Goal: Task Accomplishment & Management: Complete application form

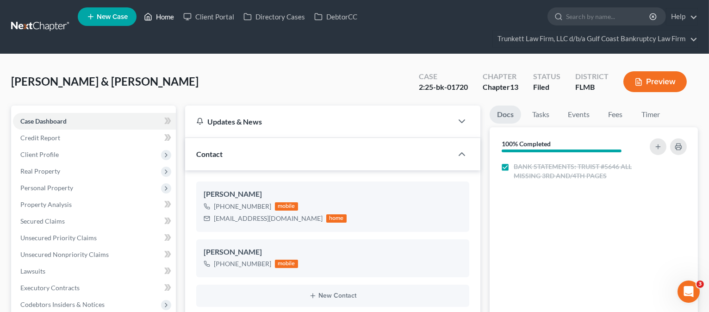
drag, startPoint x: 0, startPoint y: 0, endPoint x: 163, endPoint y: 15, distance: 164.1
click at [163, 14] on link "Home" at bounding box center [158, 16] width 39 height 17
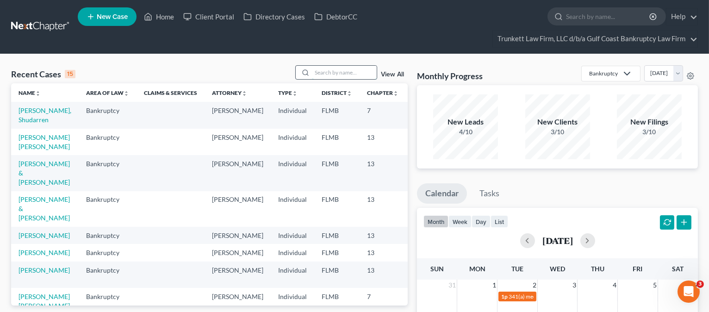
click at [317, 68] on input "search" at bounding box center [344, 72] width 65 height 13
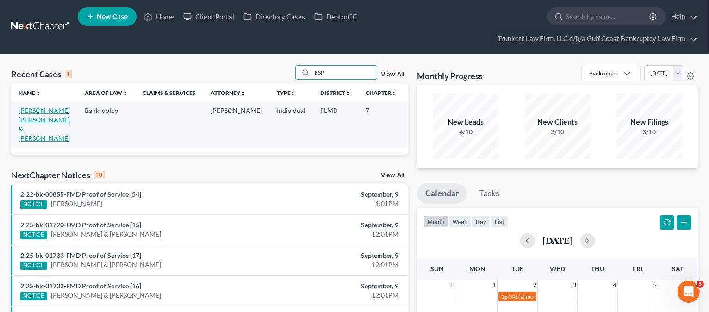
type input "ESP"
click at [38, 131] on link "[PERSON_NAME] [PERSON_NAME] & [PERSON_NAME]" at bounding box center [44, 124] width 51 height 36
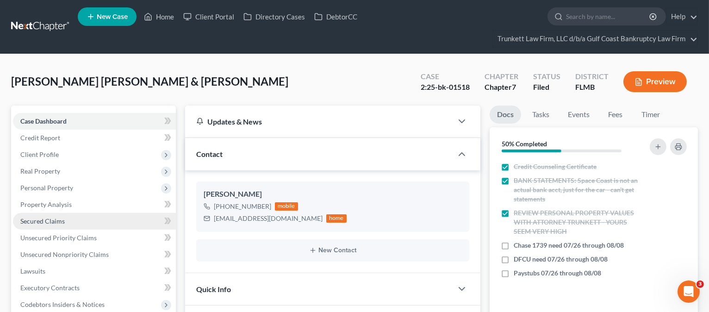
scroll to position [295, 0]
click at [60, 225] on link "Secured Claims" at bounding box center [94, 221] width 163 height 17
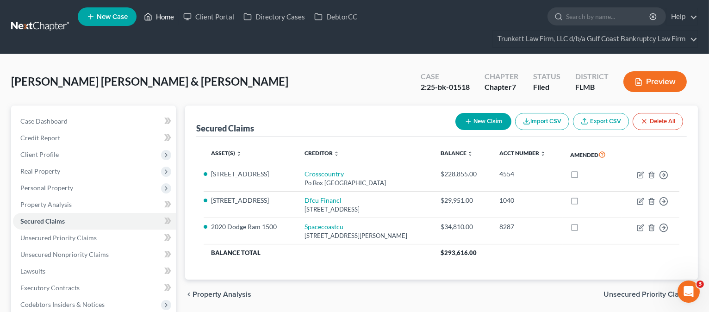
click at [162, 14] on link "Home" at bounding box center [158, 16] width 39 height 17
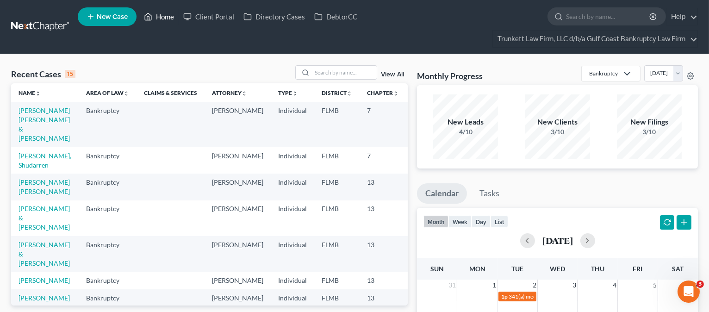
click at [165, 14] on link "Home" at bounding box center [158, 16] width 39 height 17
click at [329, 75] on input "search" at bounding box center [344, 72] width 65 height 13
type input "[PERSON_NAME]"
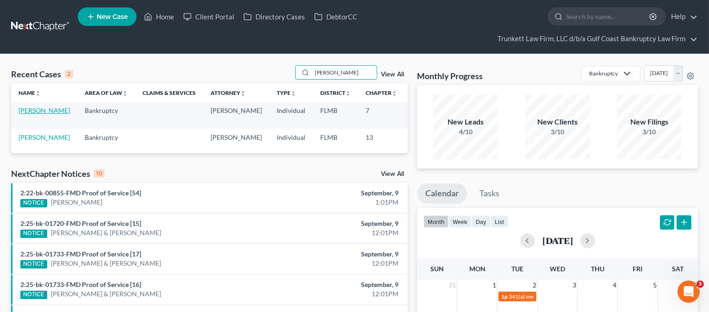
click at [21, 114] on link "[PERSON_NAME]" at bounding box center [44, 110] width 51 height 8
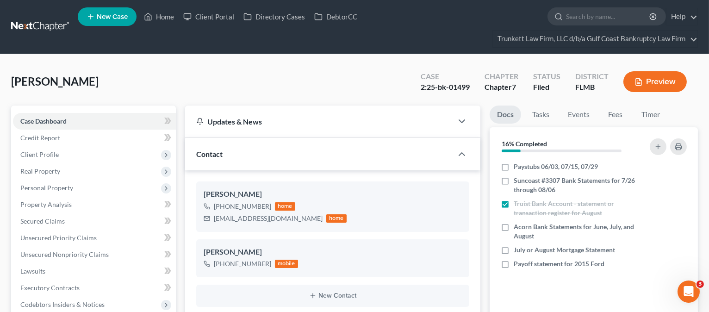
scroll to position [1207, 0]
click at [67, 217] on link "Secured Claims" at bounding box center [94, 221] width 163 height 17
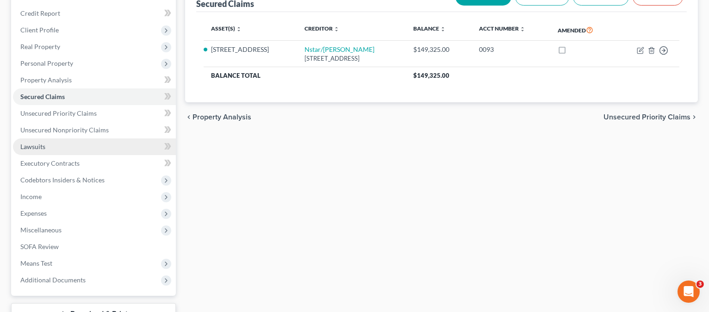
scroll to position [195, 0]
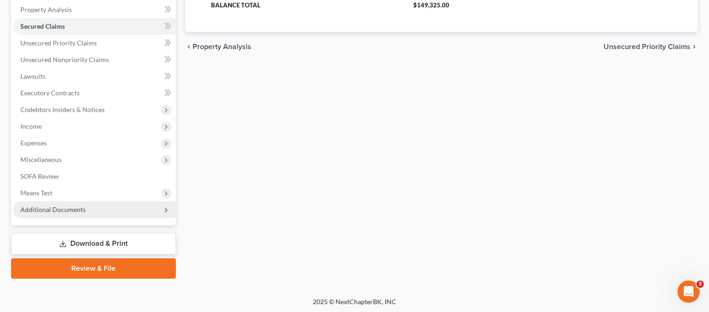
click at [97, 211] on span "Additional Documents" at bounding box center [94, 209] width 163 height 17
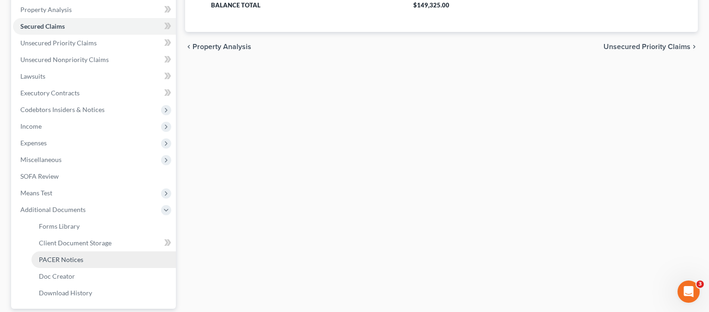
click at [87, 256] on link "PACER Notices" at bounding box center [103, 259] width 144 height 17
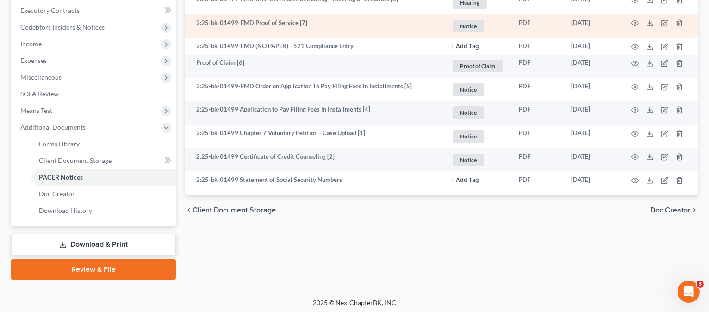
scroll to position [279, 0]
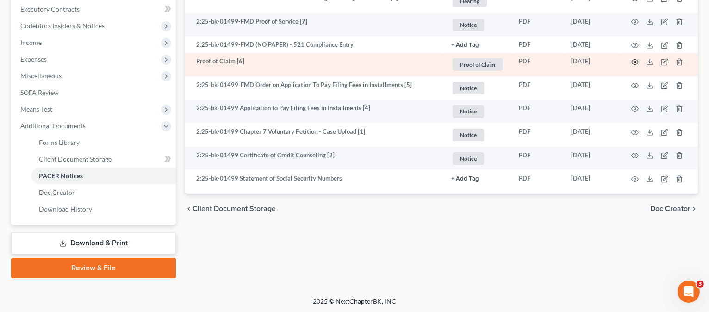
click at [635, 61] on icon "button" at bounding box center [635, 61] width 7 height 7
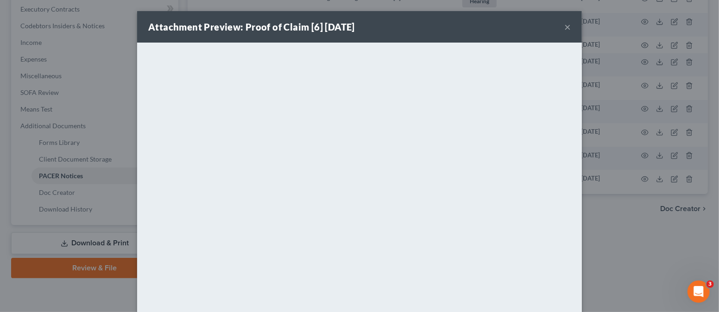
click at [564, 27] on button "×" at bounding box center [567, 26] width 6 height 11
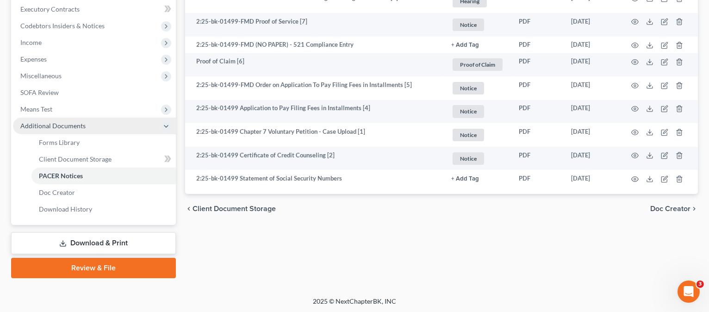
scroll to position [0, 0]
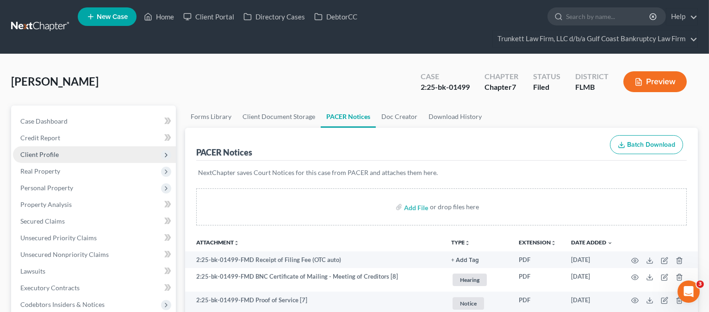
click at [48, 154] on span "Client Profile" at bounding box center [39, 154] width 38 height 8
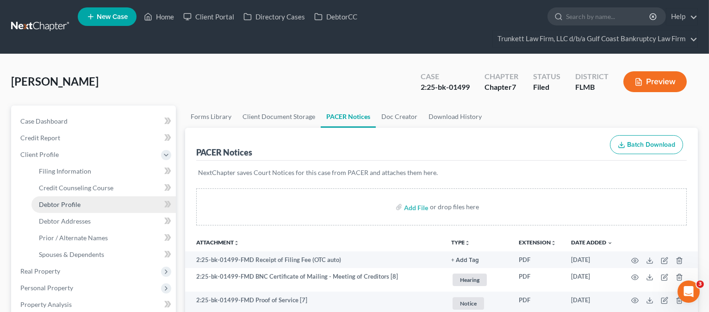
click at [63, 203] on span "Debtor Profile" at bounding box center [60, 204] width 42 height 8
select select "1"
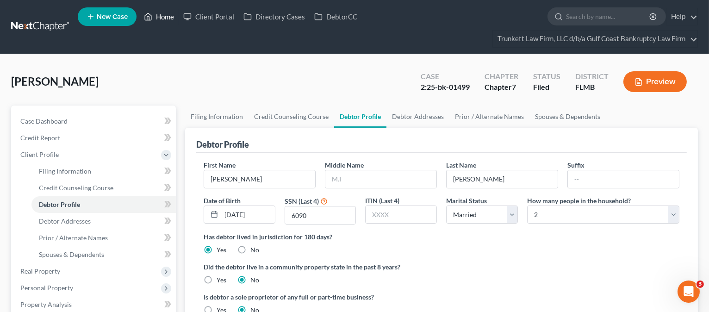
click at [169, 14] on link "Home" at bounding box center [158, 16] width 39 height 17
